Goal: Task Accomplishment & Management: Complete application form

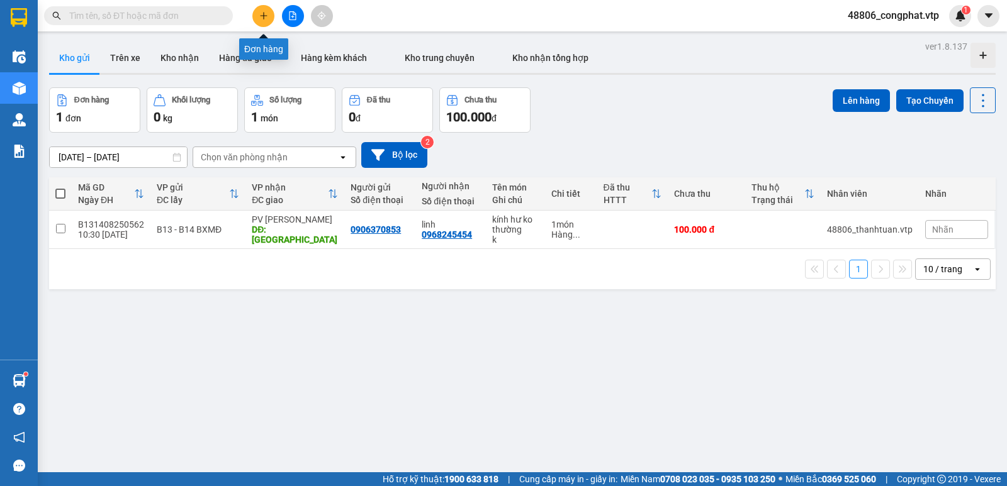
click at [262, 21] on button at bounding box center [263, 16] width 22 height 22
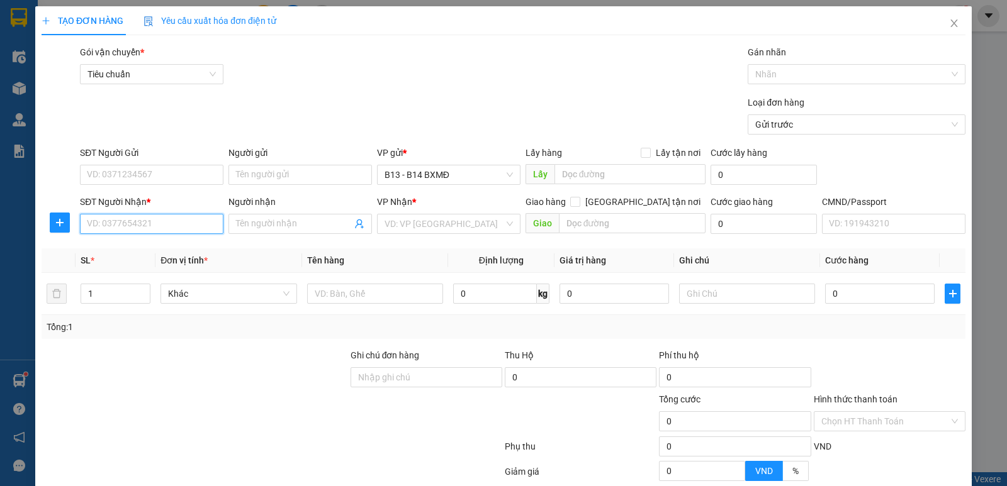
click at [159, 227] on input "SĐT Người Nhận *" at bounding box center [151, 224] width 143 height 20
type input "0917807379"
click at [159, 249] on div "0917807379 - anh" at bounding box center [150, 249] width 127 height 14
type input "anh"
type input "0917807379"
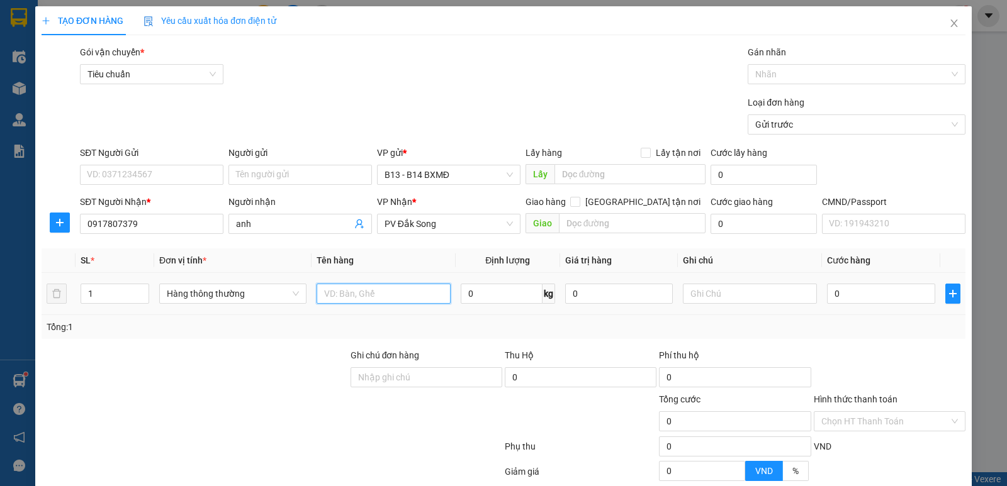
click at [422, 292] on input "text" at bounding box center [384, 294] width 134 height 20
click at [121, 167] on input "SĐT Người Gửi" at bounding box center [151, 175] width 143 height 20
type input "0986744314"
click at [374, 296] on input "text" at bounding box center [384, 294] width 134 height 20
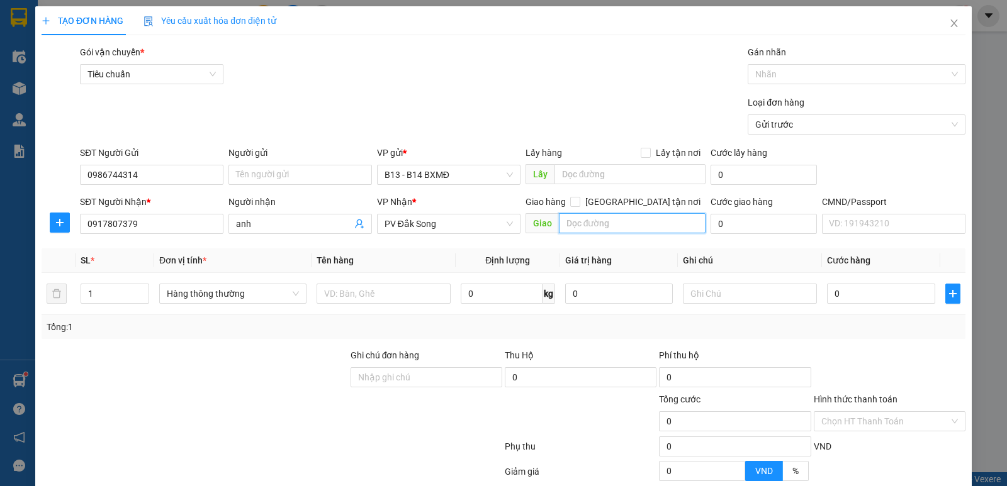
click at [615, 225] on input "text" at bounding box center [632, 223] width 147 height 20
click at [388, 293] on input "text" at bounding box center [384, 294] width 134 height 20
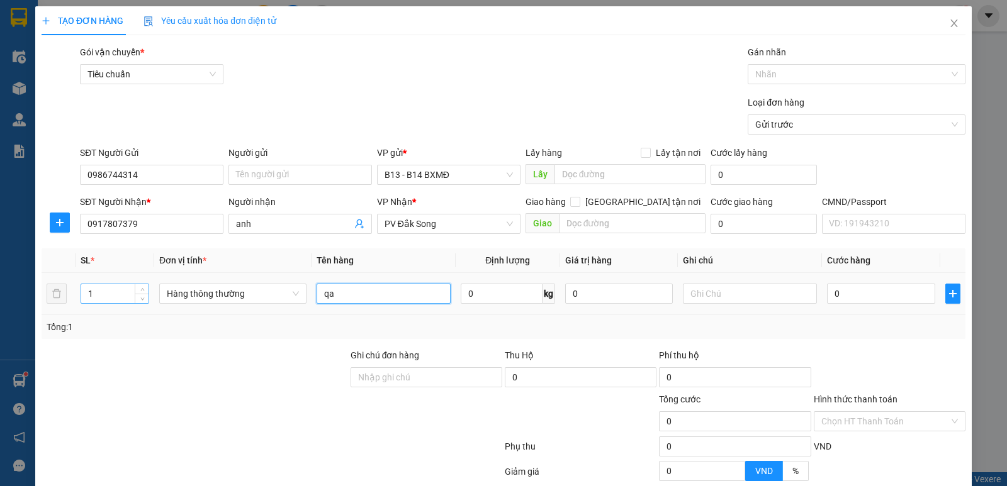
type input "qa"
drag, startPoint x: 116, startPoint y: 294, endPoint x: 0, endPoint y: 294, distance: 116.4
click at [0, 294] on div "TẠO ĐƠN HÀNG Yêu cầu xuất hóa đơn điện tử Transit Pickup Surcharge Ids Transit …" at bounding box center [503, 243] width 1007 height 486
type input "2"
click at [775, 288] on input "text" at bounding box center [750, 294] width 134 height 20
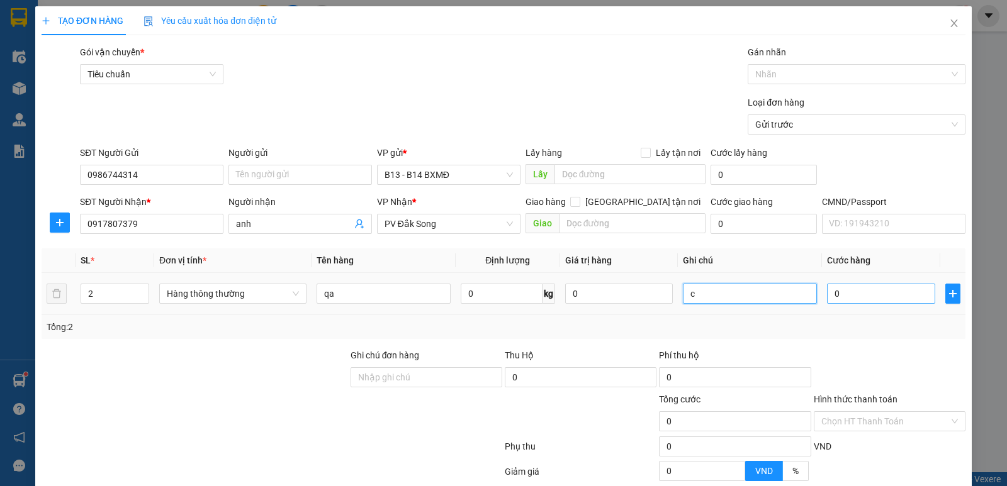
type input "c"
click at [882, 291] on input "0" at bounding box center [881, 294] width 108 height 20
type input "1"
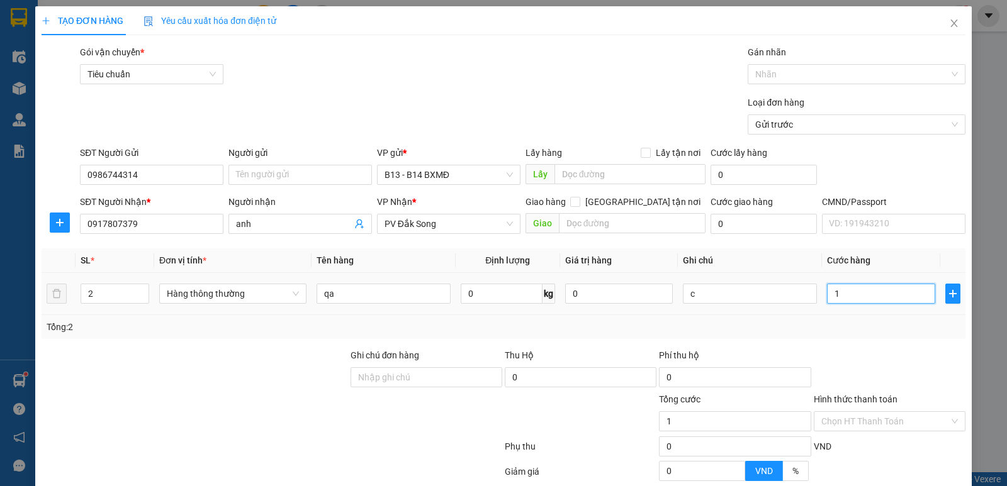
type input "18"
type input "180"
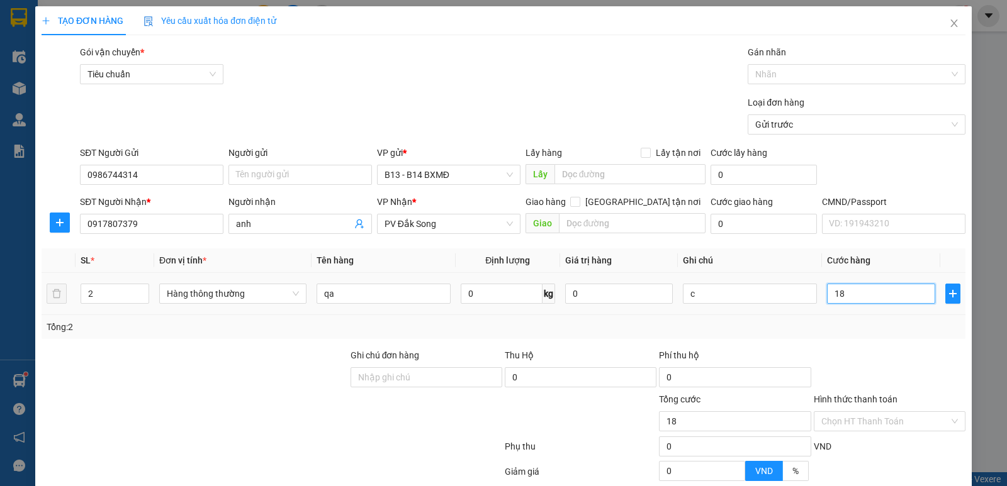
type input "180"
type input "18"
type input "1"
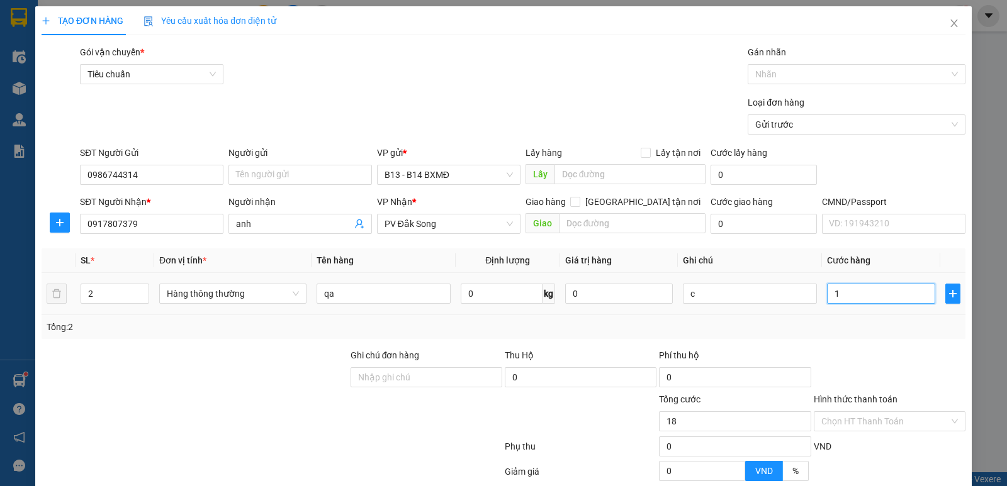
type input "1"
type input "0"
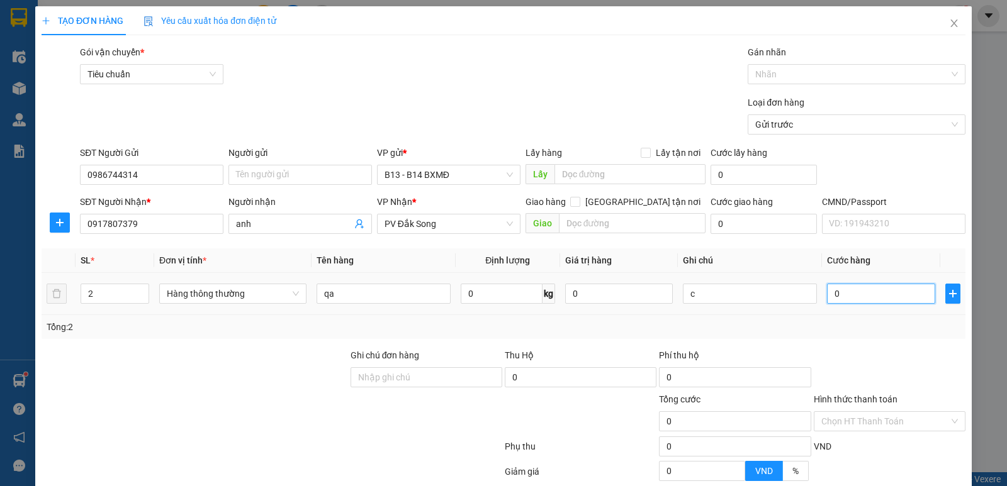
type input "01"
type input "1"
type input "016"
type input "16"
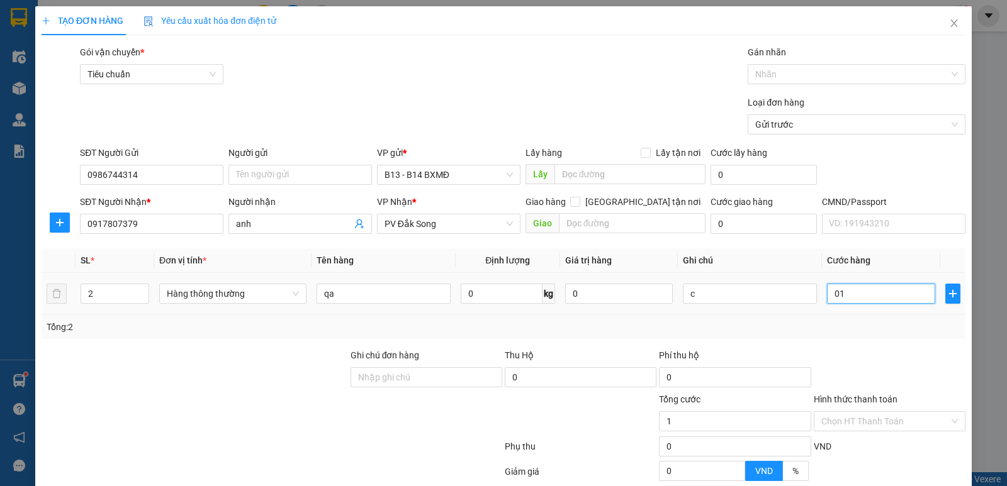
type input "16"
type input "0.160"
type input "160"
type input "01.600"
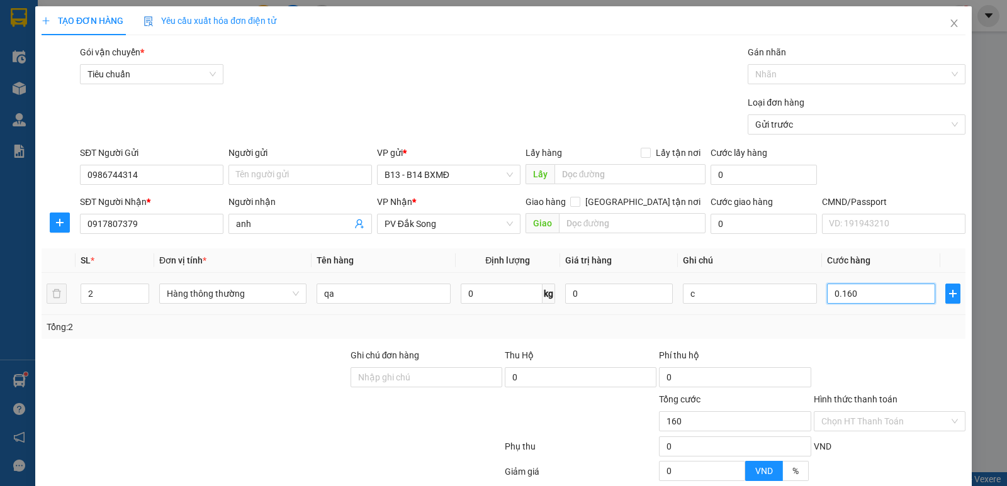
type input "1.600"
type input "016.000"
type input "16.000"
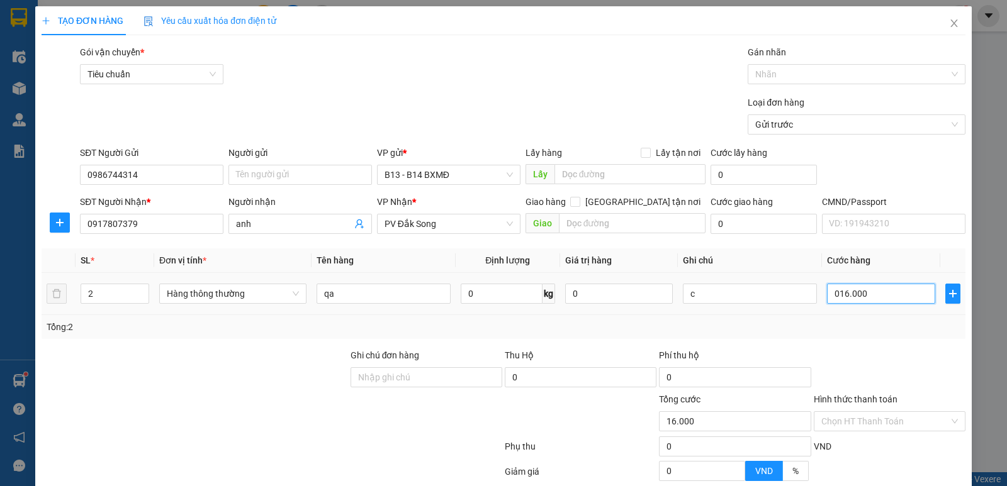
type input "0.160.000"
type input "160.000"
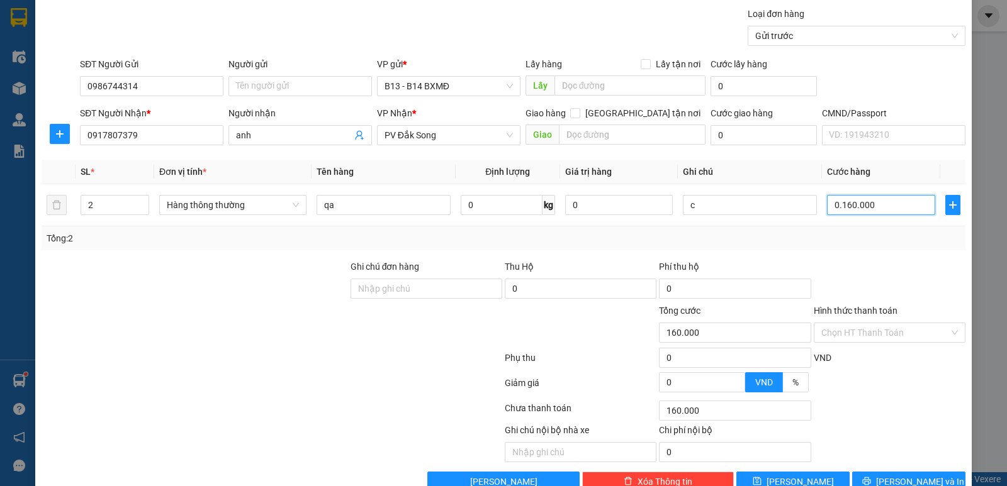
scroll to position [119, 0]
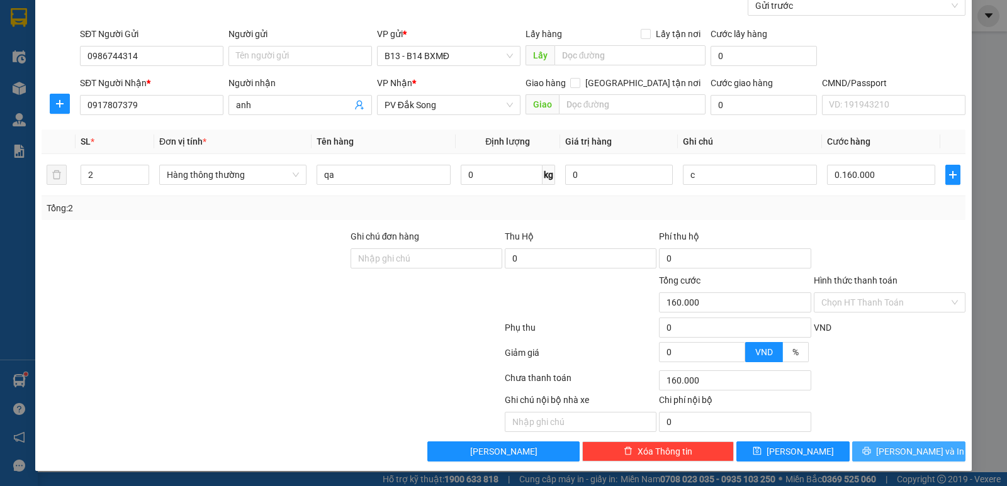
type input "160.000"
click at [902, 449] on span "[PERSON_NAME] và In" at bounding box center [920, 452] width 88 height 14
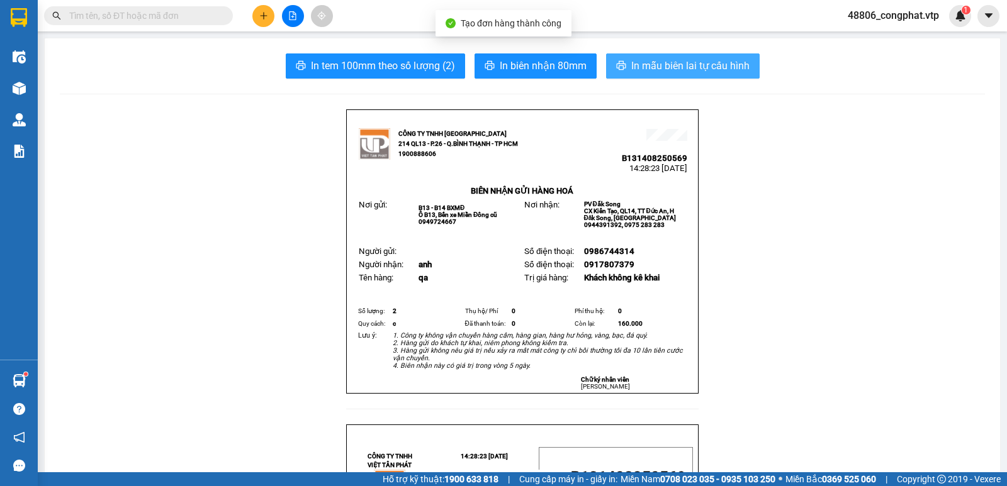
click at [690, 67] on span "In mẫu biên lai tự cấu hình" at bounding box center [690, 66] width 118 height 16
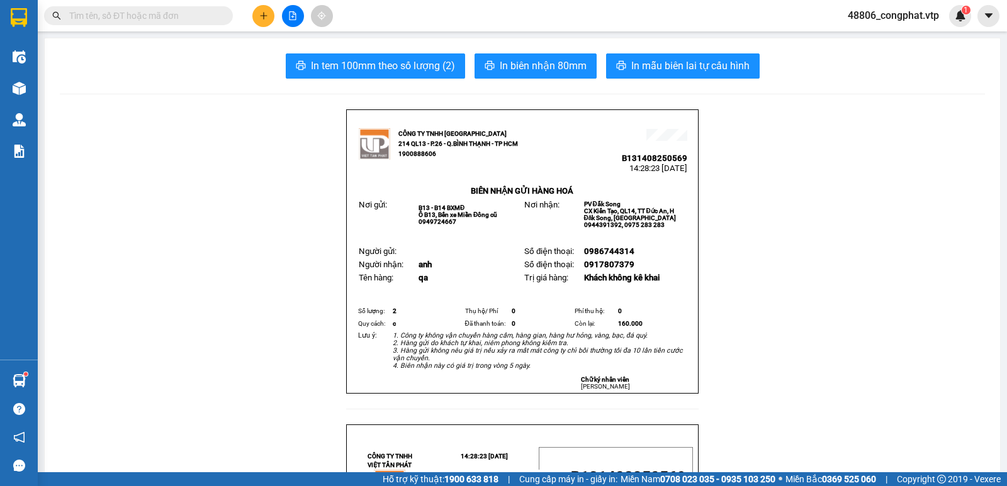
drag, startPoint x: 781, startPoint y: 388, endPoint x: 786, endPoint y: 396, distance: 9.6
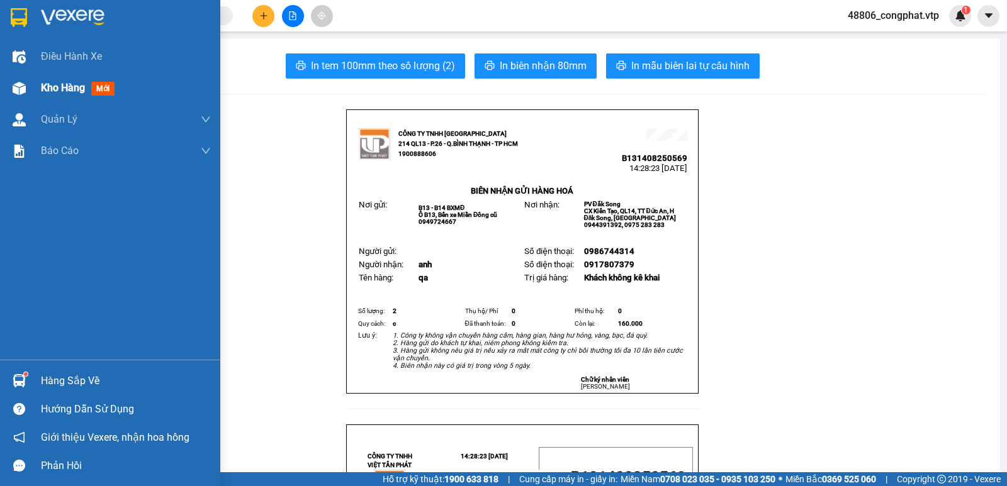
click at [86, 88] on div "Kho hàng mới" at bounding box center [80, 88] width 79 height 16
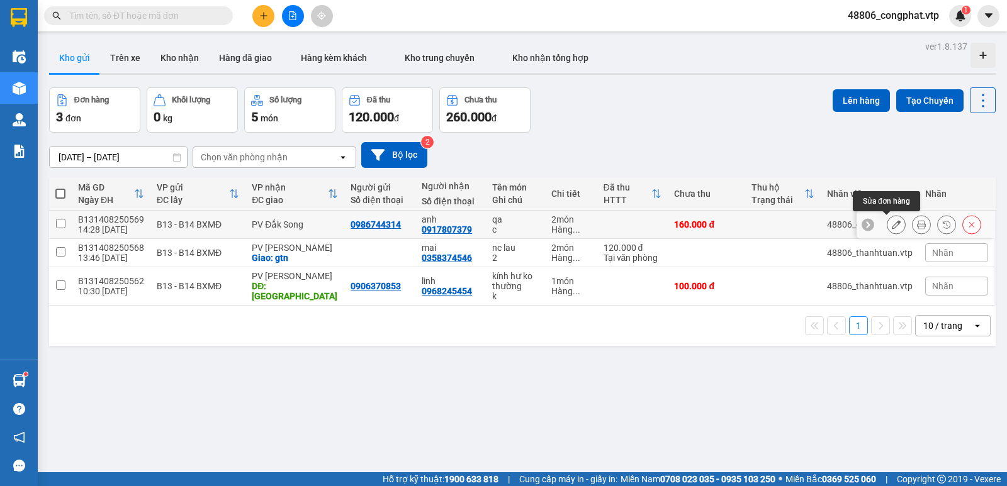
click at [892, 227] on icon at bounding box center [896, 224] width 9 height 9
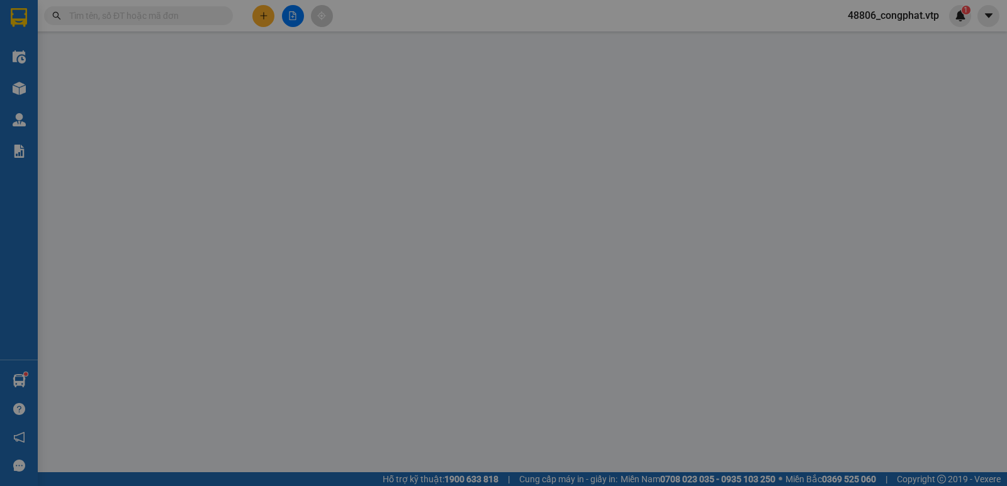
type input "0986744314"
type input "0917807379"
type input "anh"
type input "160.000"
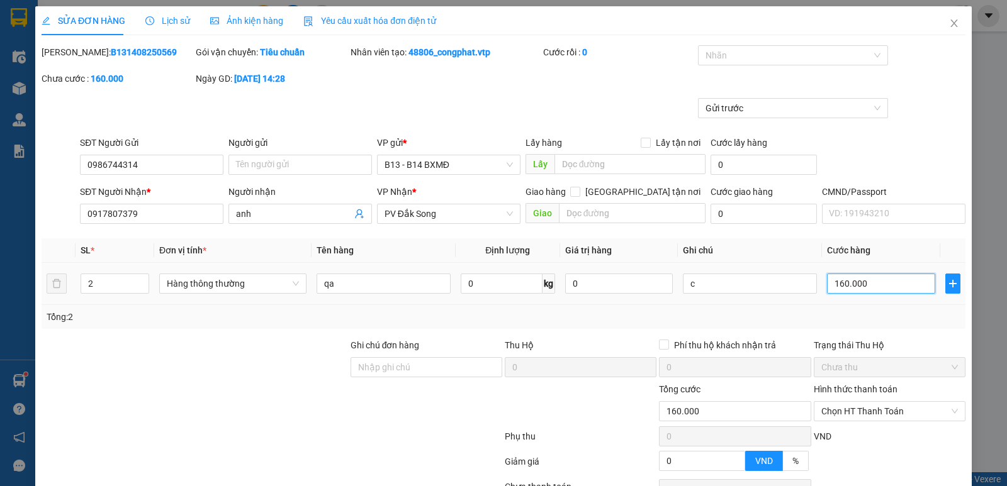
type input "8"
type input "80"
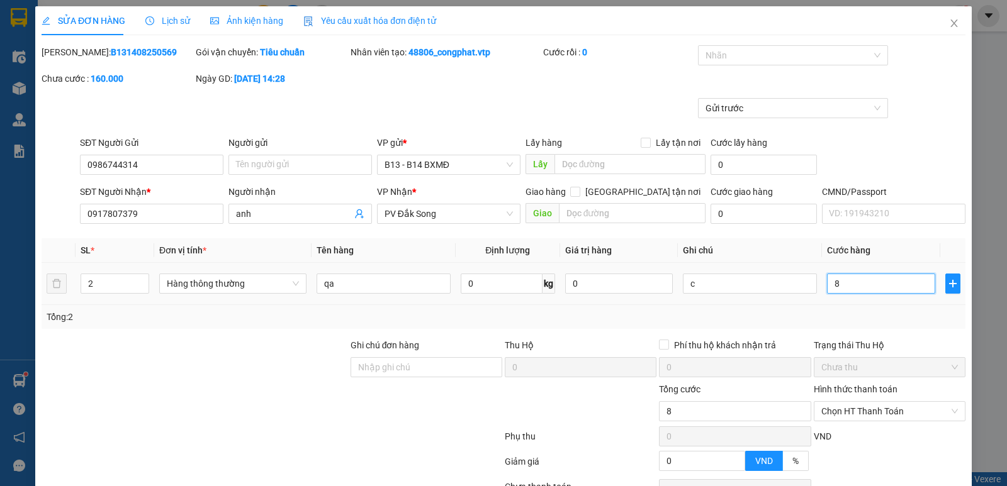
type input "80"
type input "800"
type input "8.000"
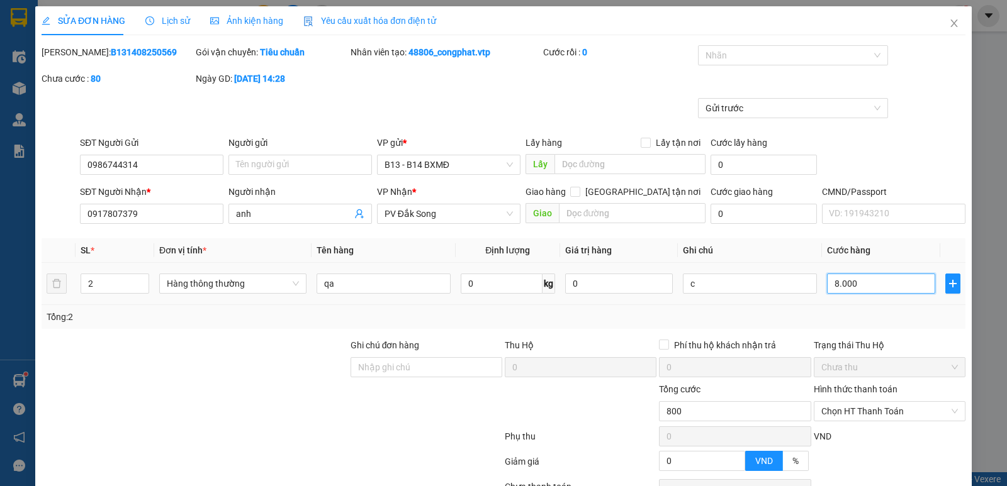
type input "8.000"
type input "80.000"
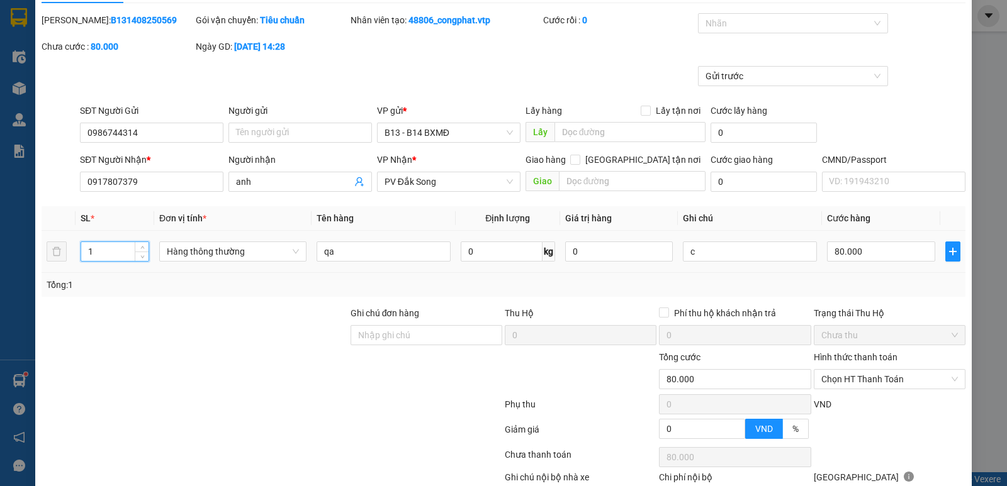
scroll to position [63, 0]
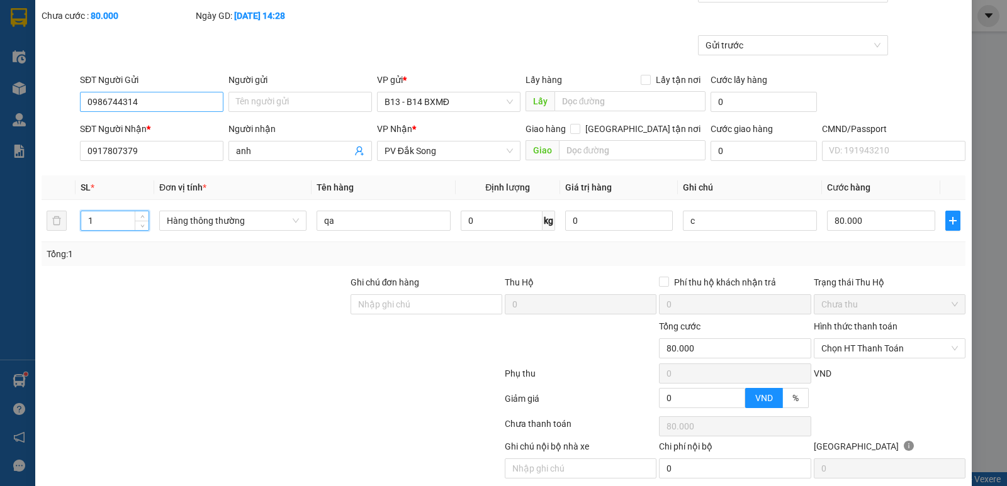
type input "1"
drag, startPoint x: 148, startPoint y: 97, endPoint x: 0, endPoint y: 145, distance: 155.6
click at [0, 145] on div "SỬA ĐƠN HÀNG Lịch sử Ảnh kiện hàng Yêu cầu xuất hóa đơn điện tử Total Paid Fee …" at bounding box center [503, 243] width 1007 height 486
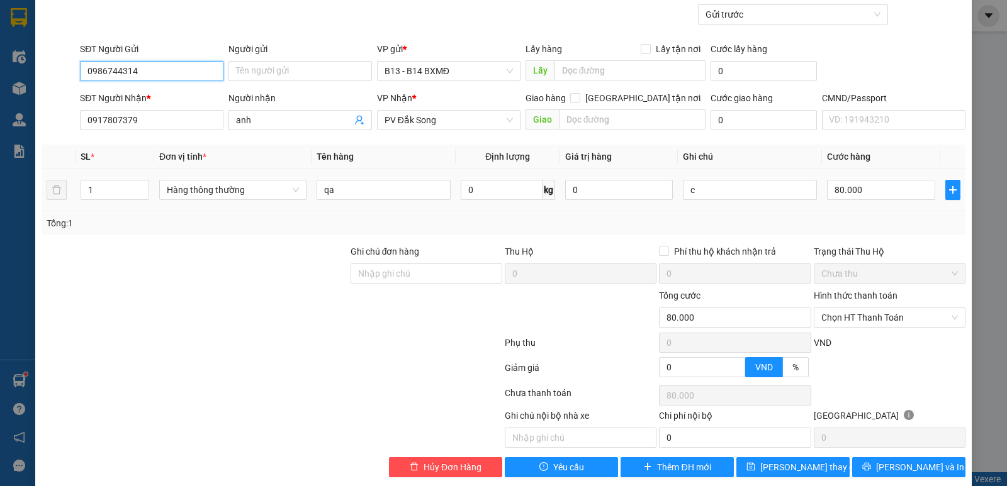
scroll to position [109, 0]
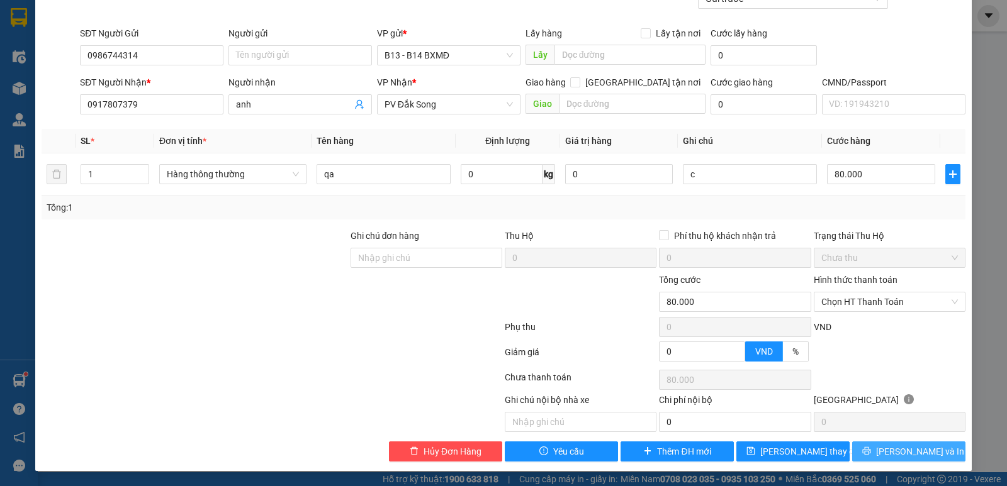
click at [884, 446] on button "[PERSON_NAME] và In" at bounding box center [908, 452] width 113 height 20
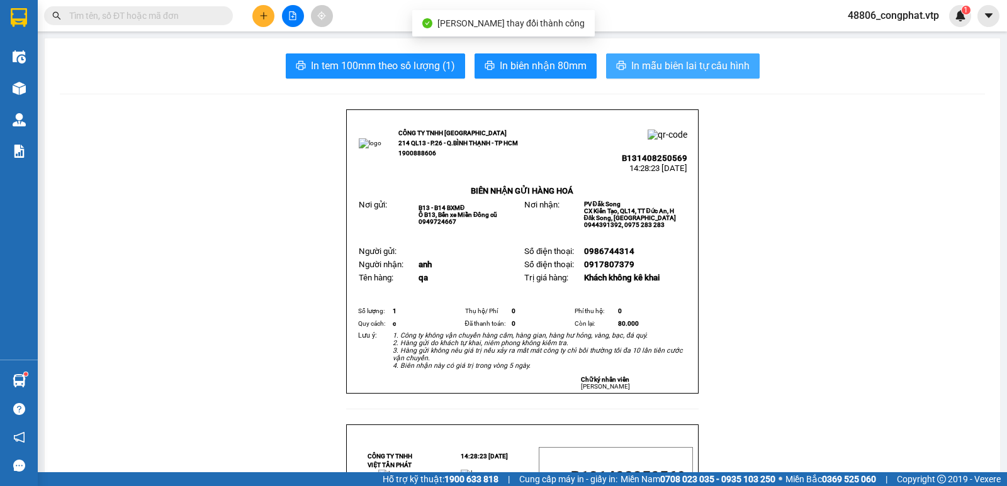
click at [631, 69] on span "In mẫu biên lai tự cấu hình" at bounding box center [690, 66] width 118 height 16
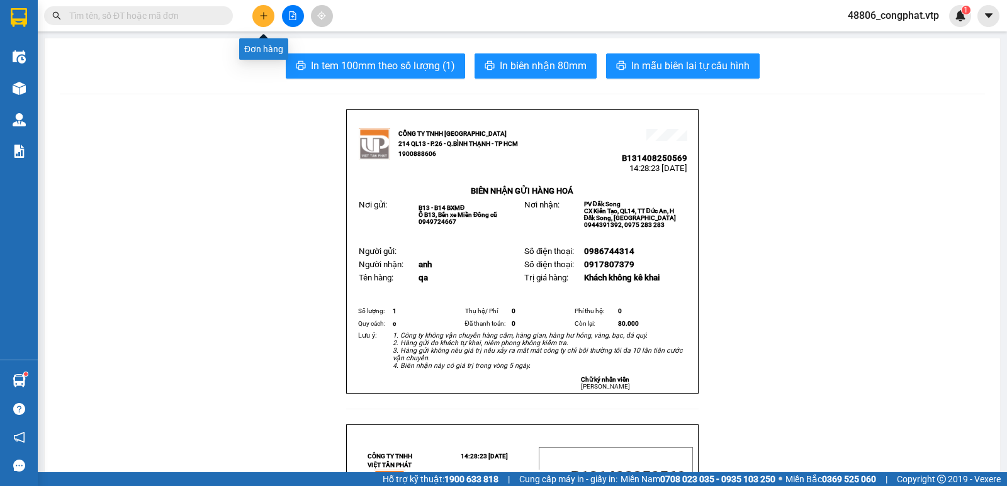
click at [265, 6] on button at bounding box center [263, 16] width 22 height 22
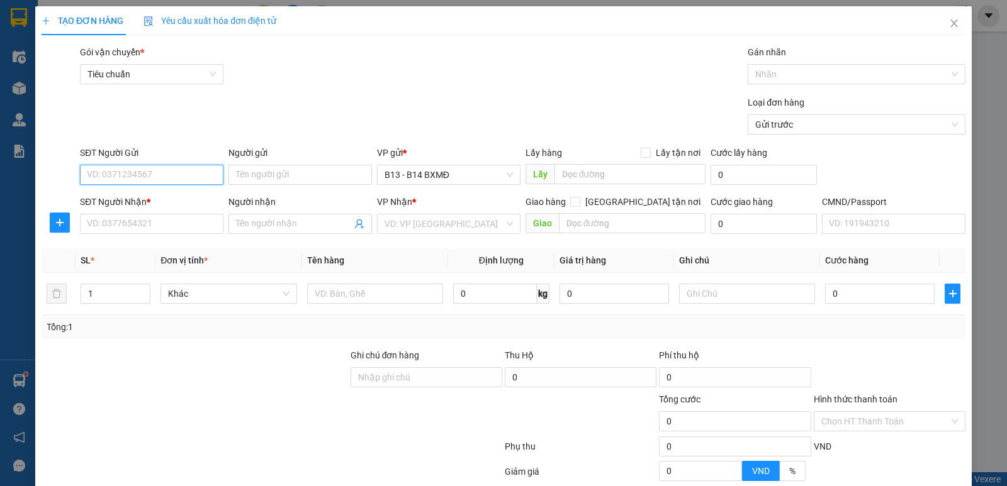
click at [173, 169] on input "SĐT Người Gửi" at bounding box center [151, 175] width 143 height 20
paste input "0986744314"
type input "0986744314"
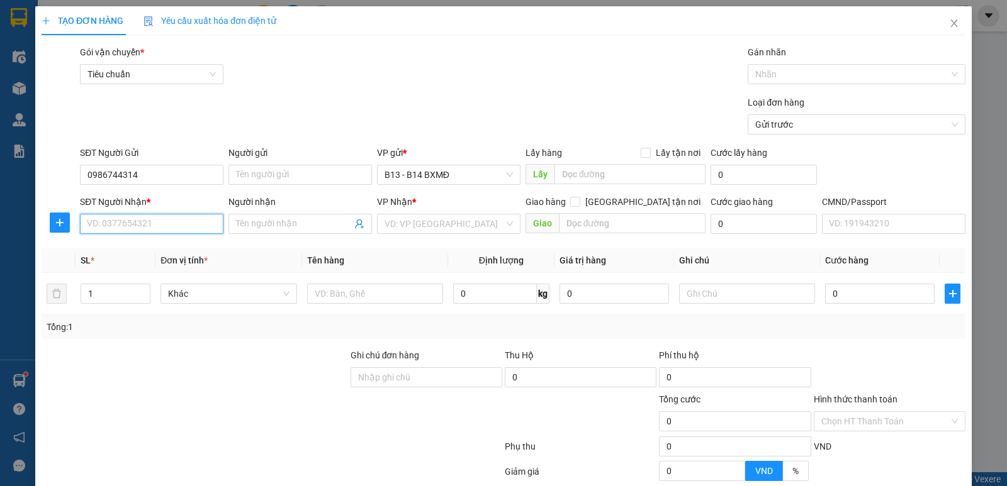
click at [166, 218] on input "SĐT Người Nhận *" at bounding box center [151, 224] width 143 height 20
type input "0822020022"
drag, startPoint x: 128, startPoint y: 250, endPoint x: 138, endPoint y: 249, distance: 10.9
click at [130, 250] on div "0822020022 - KAM" at bounding box center [150, 249] width 127 height 14
type input "KAM"
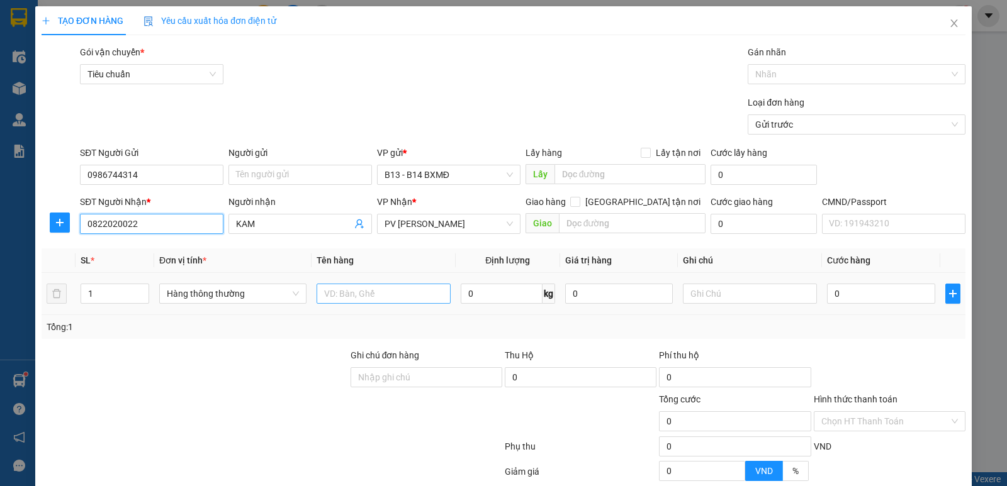
type input "0822020022"
click at [378, 298] on input "text" at bounding box center [384, 294] width 134 height 20
type input "qa"
click at [705, 295] on input "text" at bounding box center [750, 294] width 134 height 20
click at [879, 295] on input "0" at bounding box center [881, 294] width 108 height 20
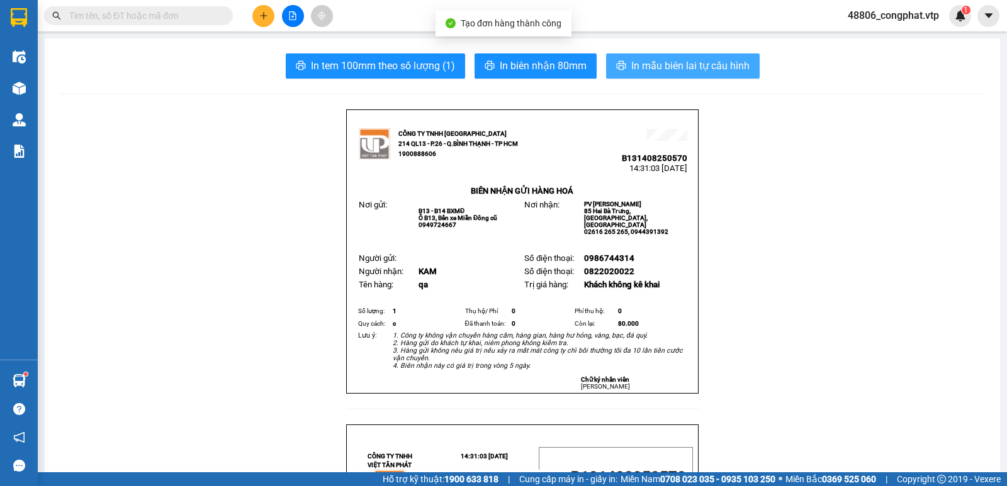
drag, startPoint x: 615, startPoint y: 62, endPoint x: 600, endPoint y: 111, distance: 51.4
click at [618, 62] on icon "printer" at bounding box center [621, 65] width 10 height 10
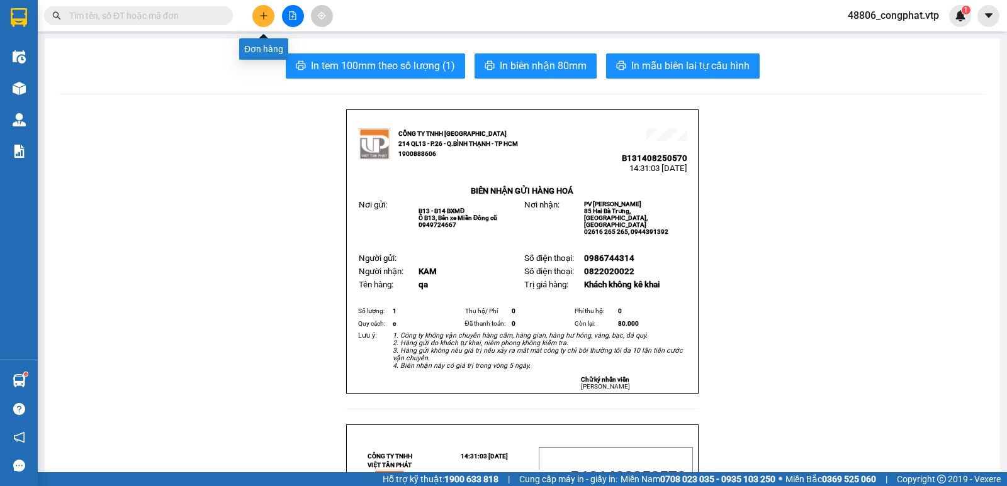
click at [269, 15] on button at bounding box center [263, 16] width 22 height 22
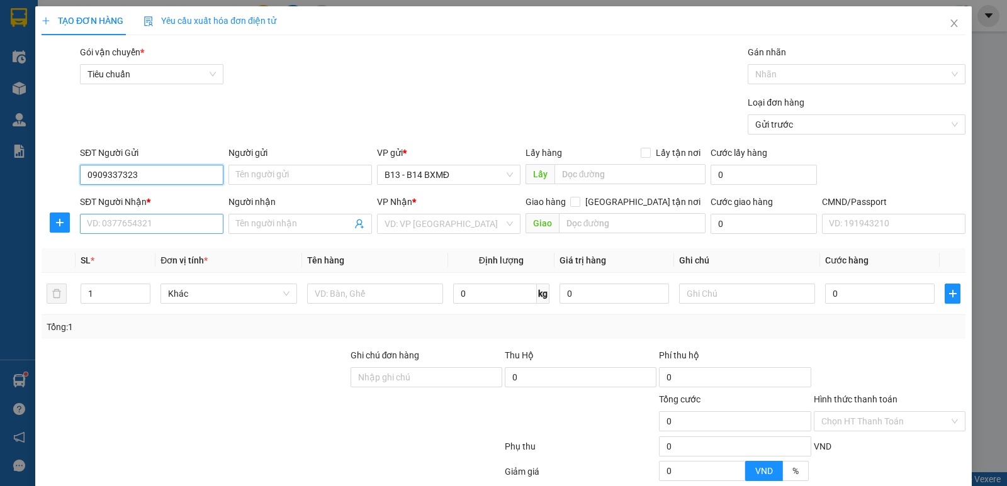
type input "0909337323"
click at [145, 223] on input "SĐT Người Nhận *" at bounding box center [151, 224] width 143 height 20
type input "0985827835"
click at [289, 215] on span at bounding box center [299, 224] width 143 height 20
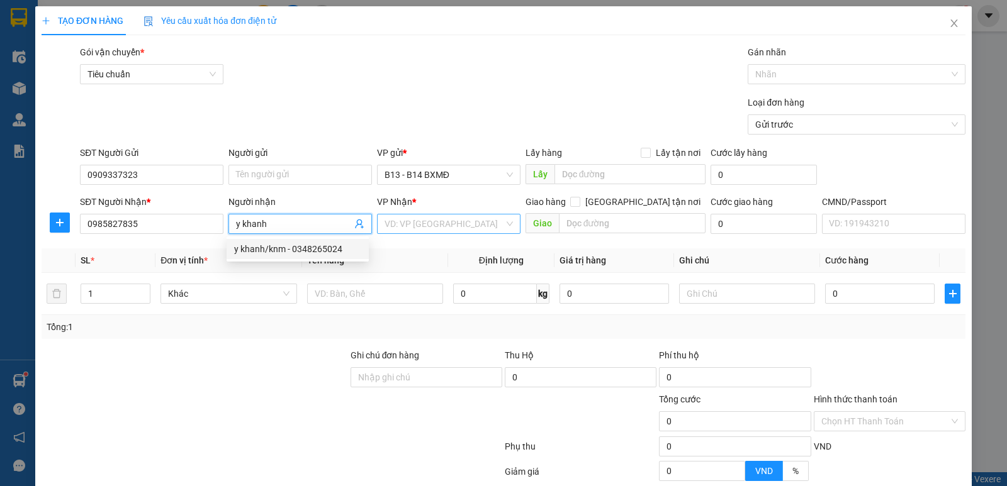
type input "y khanh"
click at [423, 231] on input "search" at bounding box center [444, 224] width 120 height 19
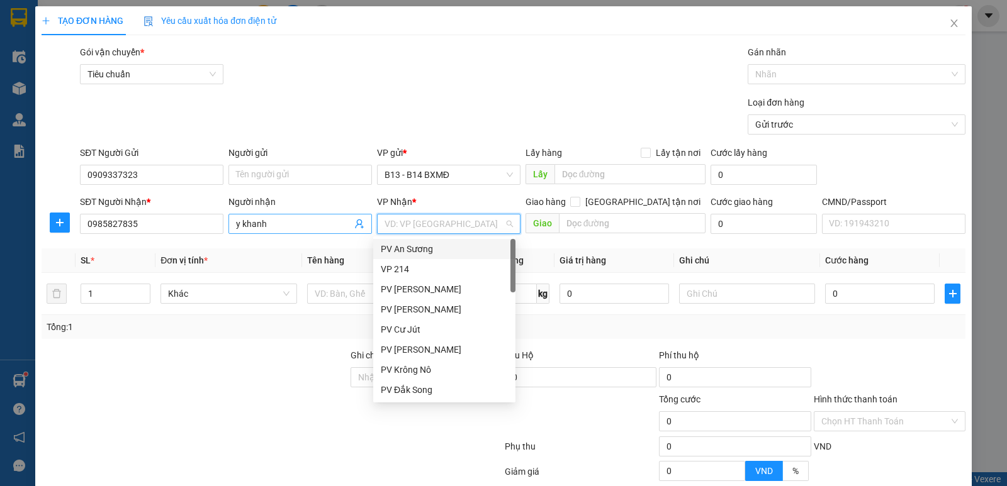
click at [314, 225] on input "y khanh" at bounding box center [294, 224] width 116 height 14
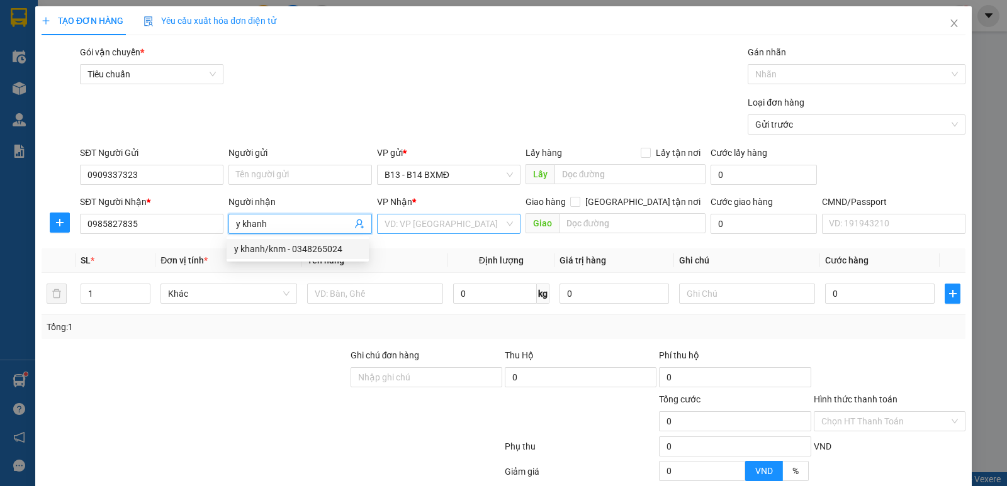
click at [444, 225] on input "search" at bounding box center [444, 224] width 120 height 19
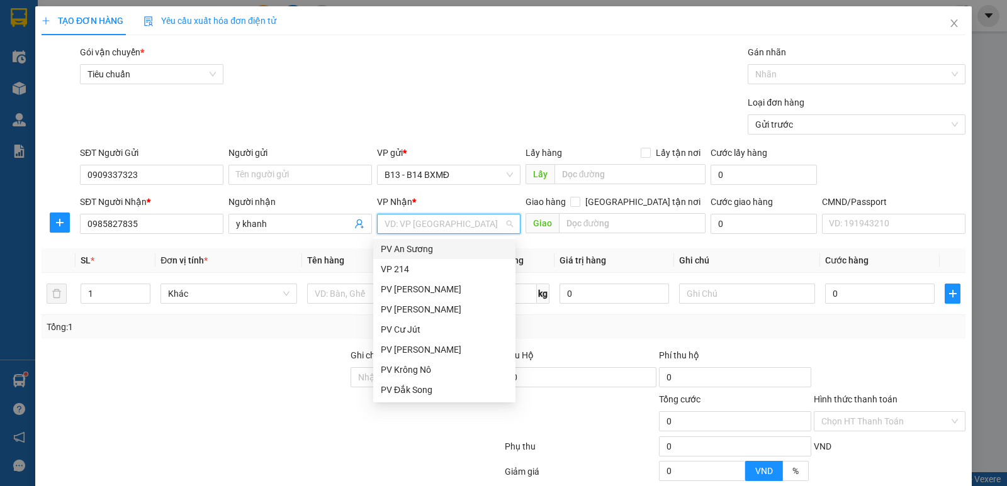
type input "d"
click at [427, 328] on div "PV Đắk Mil" at bounding box center [444, 330] width 127 height 14
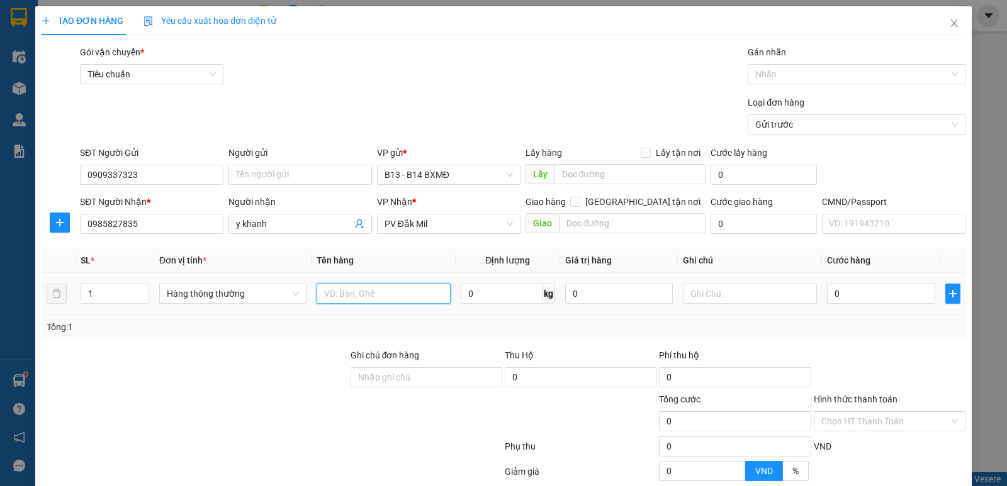
click at [387, 292] on input "text" at bounding box center [384, 294] width 134 height 20
drag, startPoint x: 110, startPoint y: 287, endPoint x: 20, endPoint y: 291, distance: 90.1
click at [20, 291] on div "TẠO ĐƠN HÀNG Yêu cầu xuất hóa đơn điện tử Transit Pickup Surcharge Ids Transit …" at bounding box center [503, 243] width 1007 height 486
type input "3"
drag, startPoint x: 357, startPoint y: 295, endPoint x: 459, endPoint y: 306, distance: 102.6
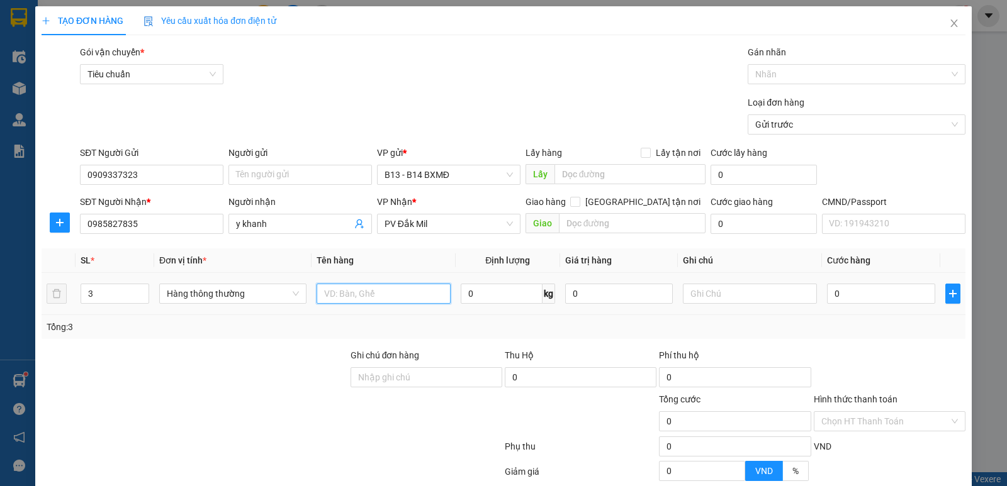
click at [358, 296] on input "text" at bounding box center [384, 294] width 134 height 20
type input "ko biết"
click at [738, 289] on input "text" at bounding box center [750, 294] width 134 height 20
type input "cục"
click at [869, 303] on input "0" at bounding box center [881, 294] width 108 height 20
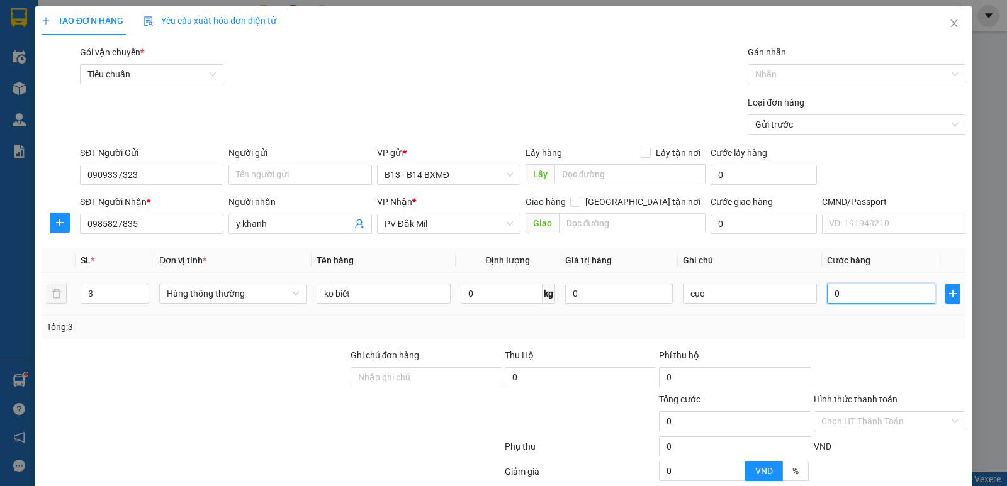
type input "1"
type input "18"
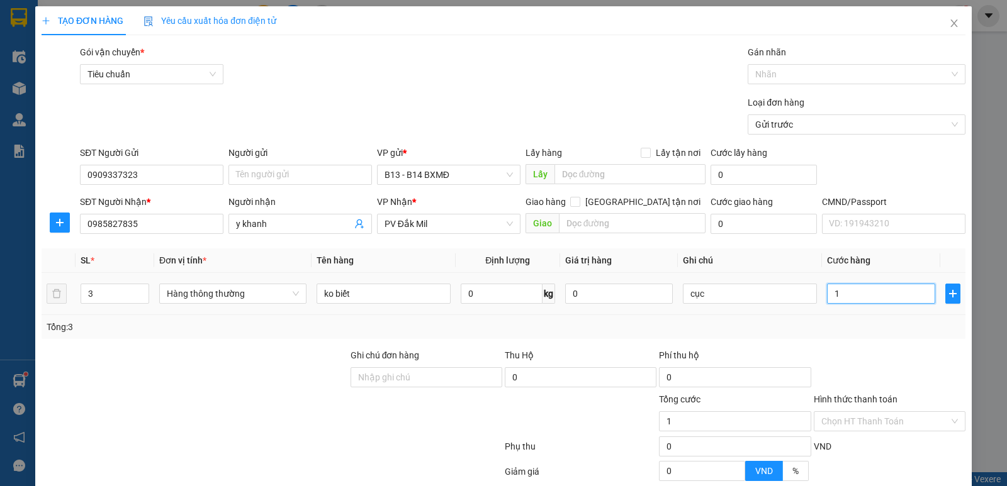
type input "18"
type input "180"
type input "1.800"
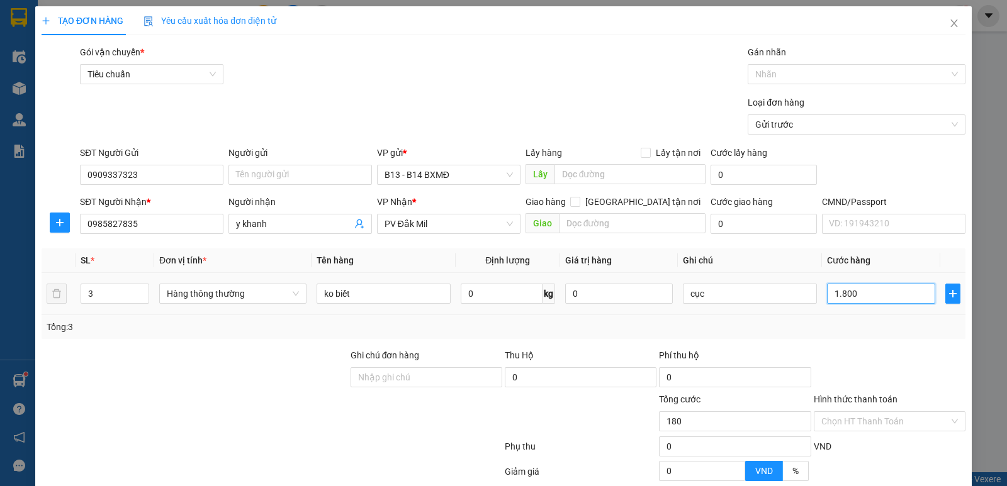
type input "1.800"
type input "18.000"
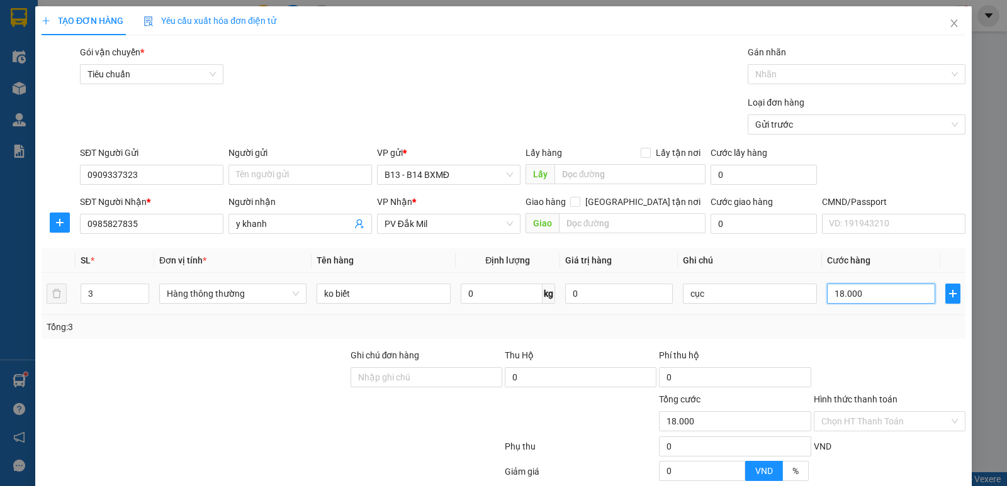
type input "180.000"
drag, startPoint x: 883, startPoint y: 441, endPoint x: 887, endPoint y: 446, distance: 6.7
click at [884, 442] on div "Transit Pickup Surcharge Ids Transit Deliver Surcharge Ids Transit Deliver Surc…" at bounding box center [504, 313] width 924 height 536
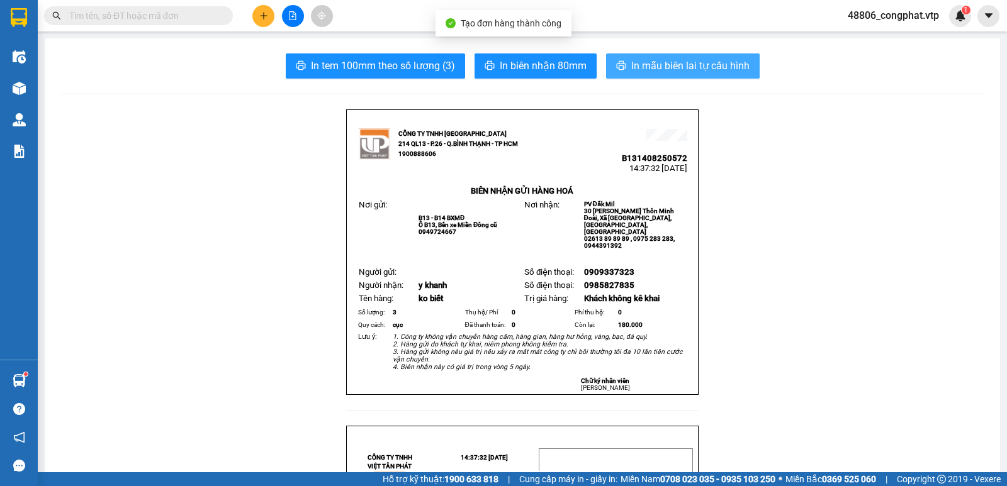
click at [682, 69] on span "In mẫu biên lai tự cấu hình" at bounding box center [690, 66] width 118 height 16
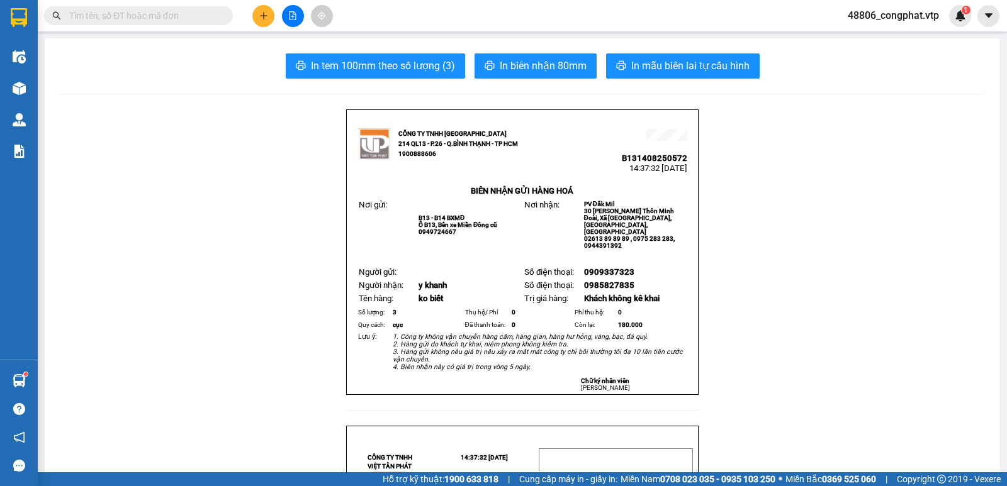
click at [260, 17] on icon "plus" at bounding box center [263, 15] width 9 height 9
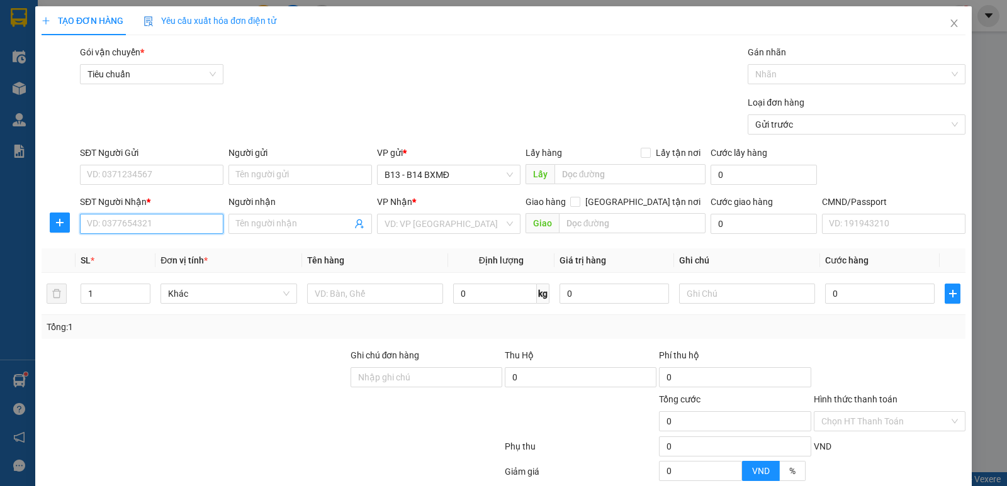
click at [159, 232] on input "SĐT Người Nhận *" at bounding box center [151, 224] width 143 height 20
type input "0946710711"
click at [169, 254] on div "0946710711 - [PERSON_NAME]" at bounding box center [150, 249] width 127 height 14
type input "ngọc"
type input "0946710711"
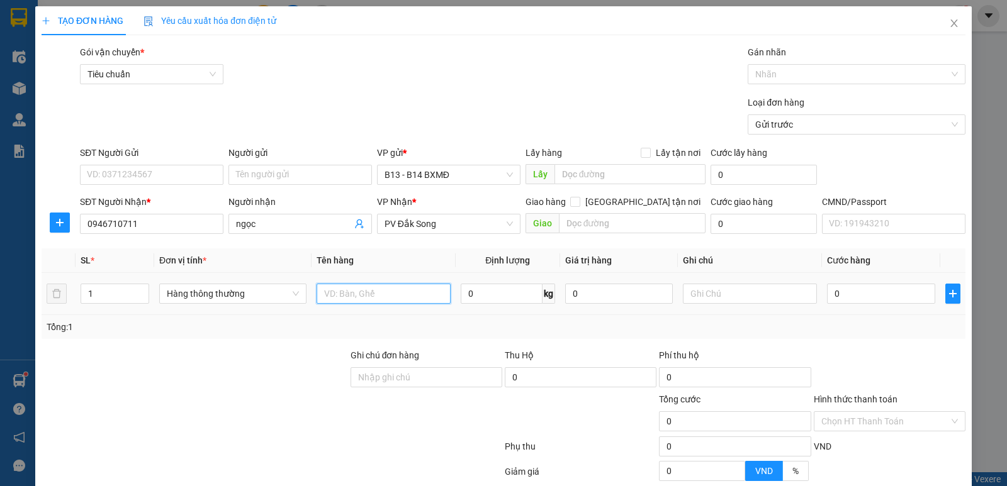
click at [404, 302] on input "text" at bounding box center [384, 294] width 134 height 20
click at [155, 172] on input "SĐT Người Gửi" at bounding box center [151, 175] width 143 height 20
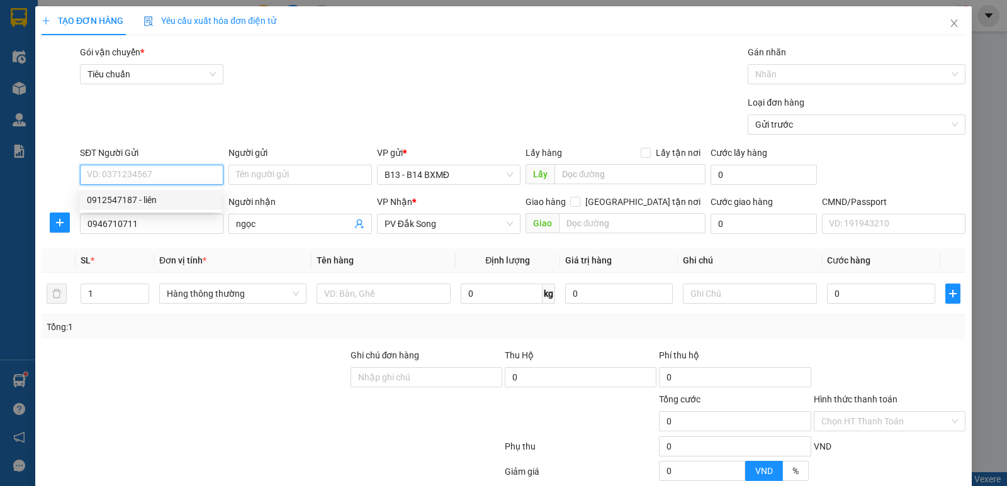
click at [149, 199] on div "0912547187 - liên" at bounding box center [150, 200] width 127 height 14
type input "0912547187"
type input "liên"
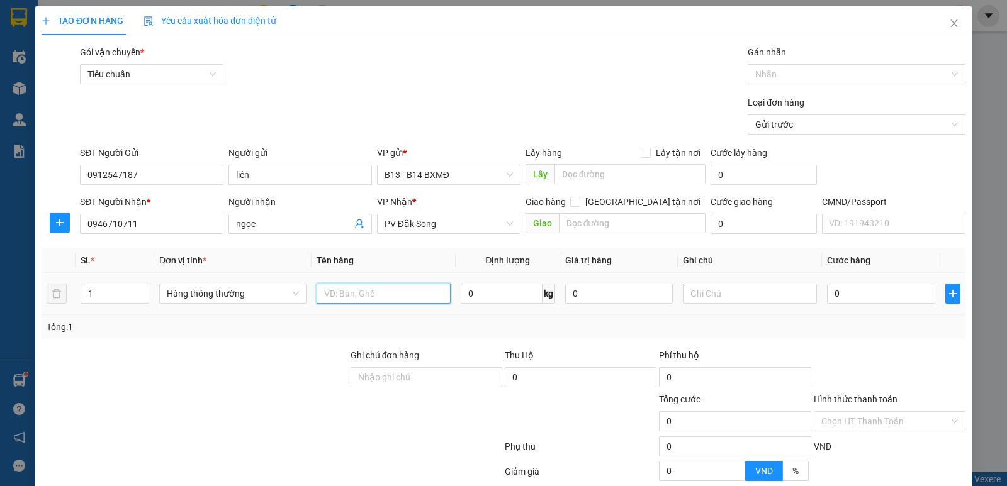
click at [346, 300] on input "text" at bounding box center [384, 294] width 134 height 20
type input "lạnh"
click at [691, 303] on input "text" at bounding box center [750, 294] width 134 height 20
type input "tx"
click at [851, 300] on input "0" at bounding box center [881, 294] width 108 height 20
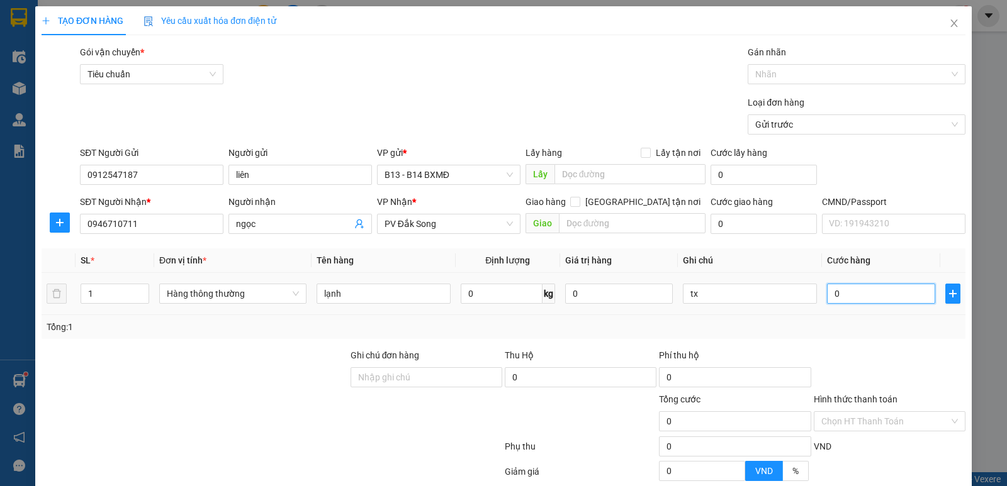
type input "5"
type input "50"
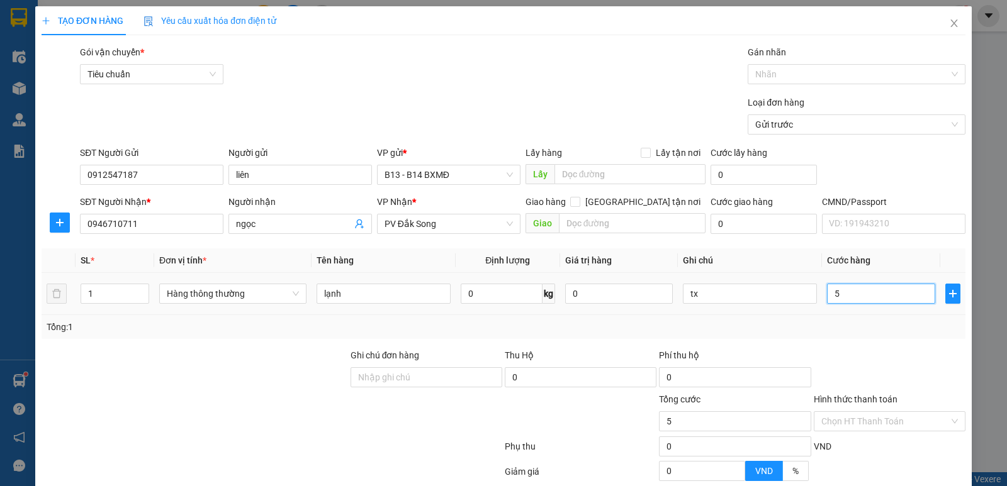
type input "50"
type input "500"
type input "5.000"
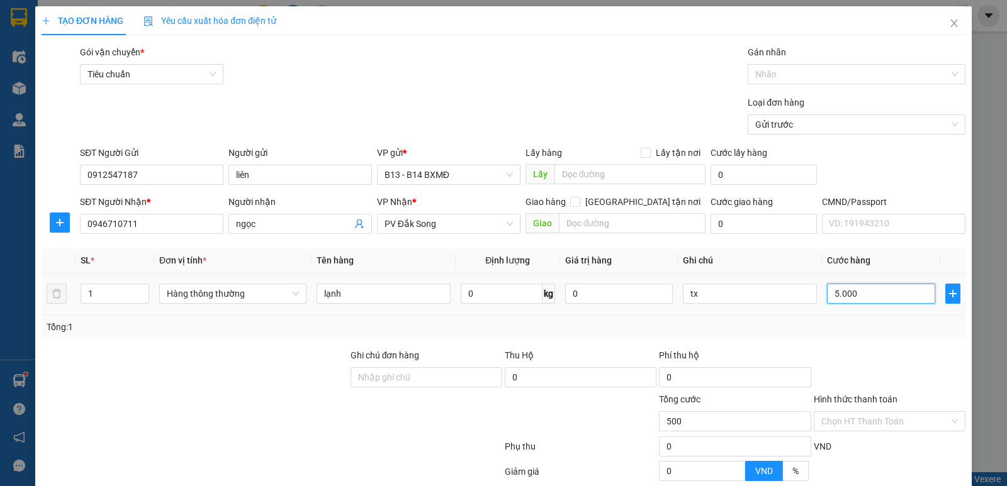
type input "5.000"
type input "50.000"
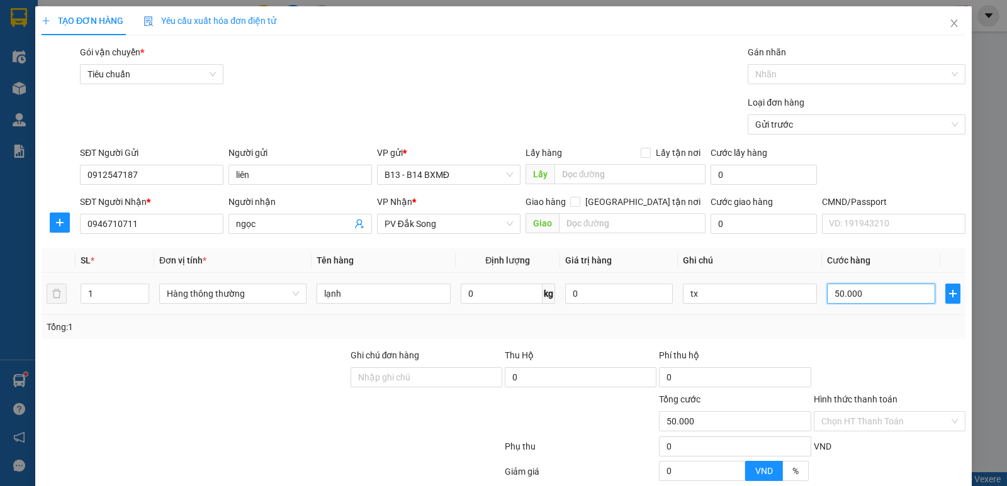
type input "50.000"
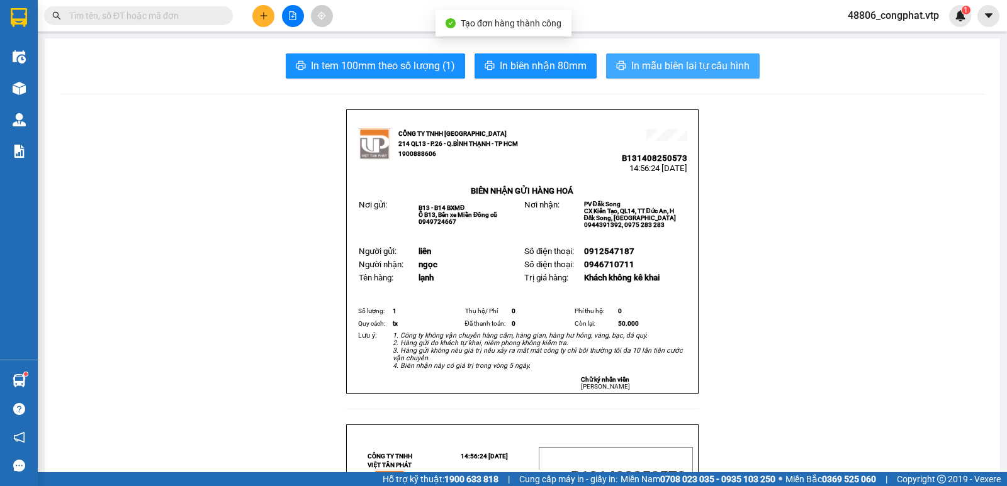
click at [702, 57] on button "In mẫu biên lai tự cấu hình" at bounding box center [683, 65] width 154 height 25
